Goal: Communication & Community: Participate in discussion

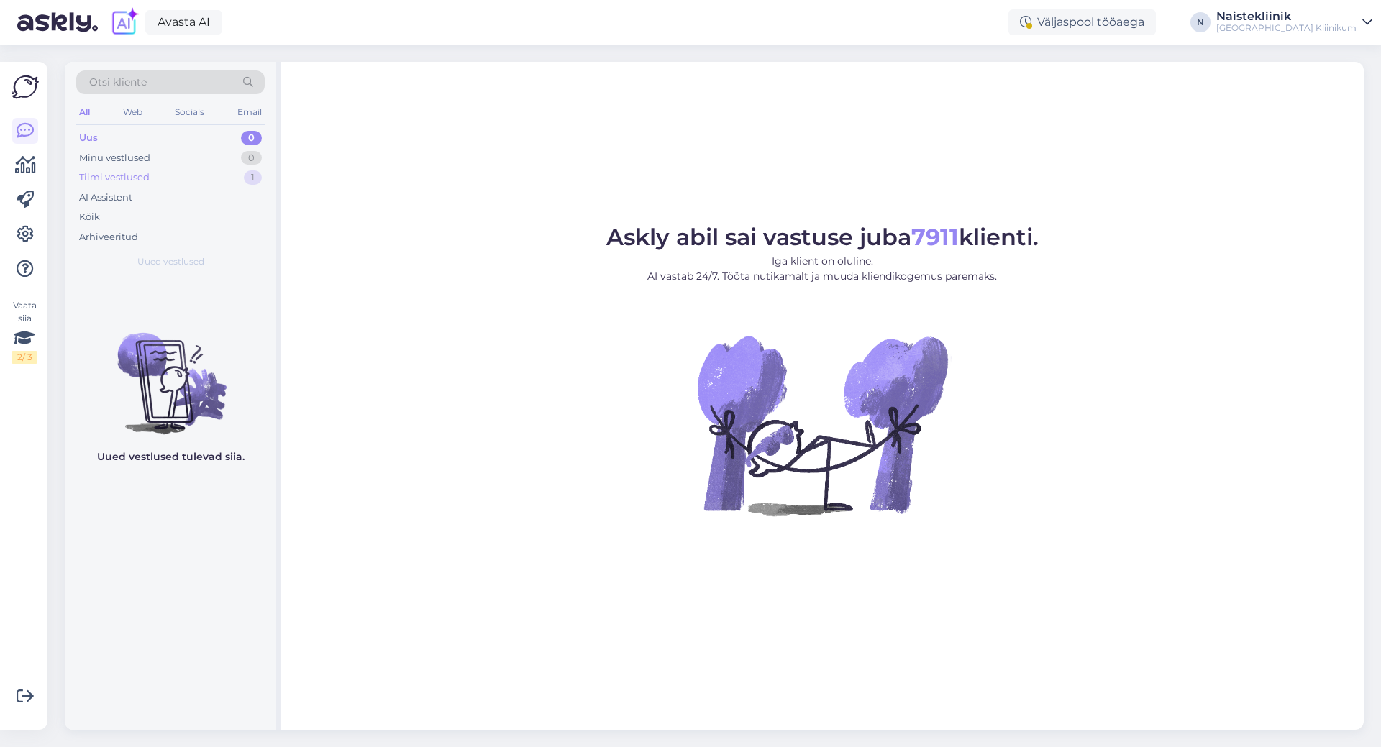
click at [149, 176] on div "Tiimi vestlused 1" at bounding box center [170, 178] width 188 height 20
